Goal: Book appointment/travel/reservation

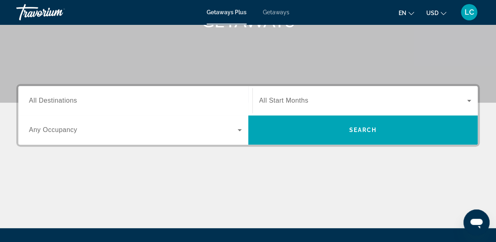
scroll to position [143, 0]
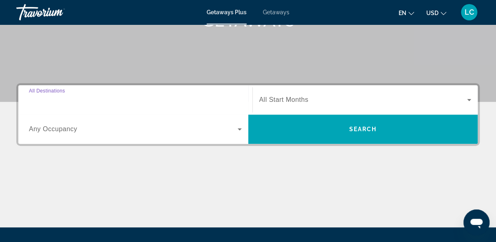
click at [107, 96] on input "Destination All Destinations" at bounding box center [135, 100] width 213 height 10
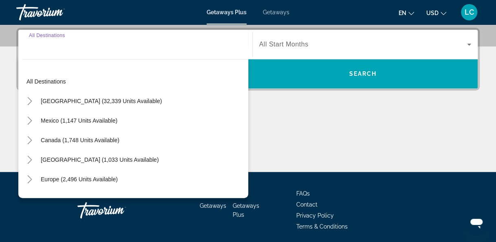
scroll to position [199, 0]
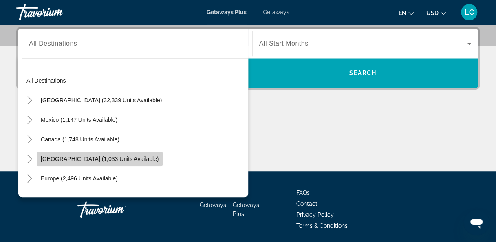
click at [122, 159] on span "[GEOGRAPHIC_DATA] (1,033 units available)" at bounding box center [100, 159] width 118 height 7
type input "**********"
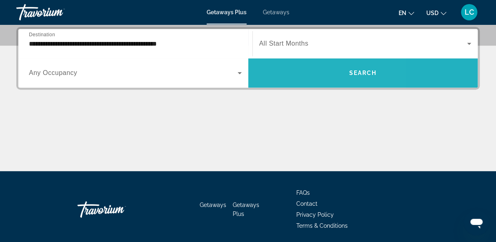
click at [287, 80] on span "Search widget" at bounding box center [363, 73] width 230 height 20
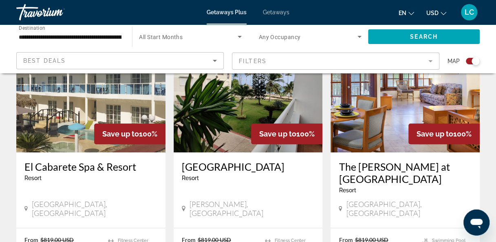
scroll to position [337, 0]
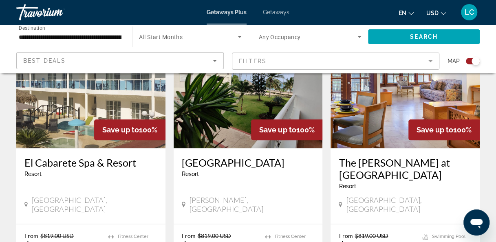
click at [257, 102] on img "Main content" at bounding box center [248, 83] width 149 height 131
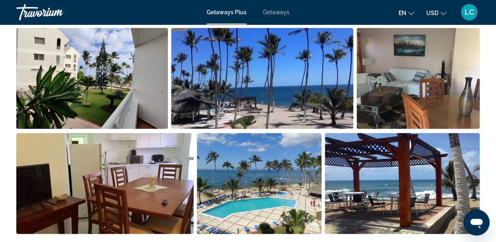
scroll to position [431, 0]
